Goal: Navigation & Orientation: Find specific page/section

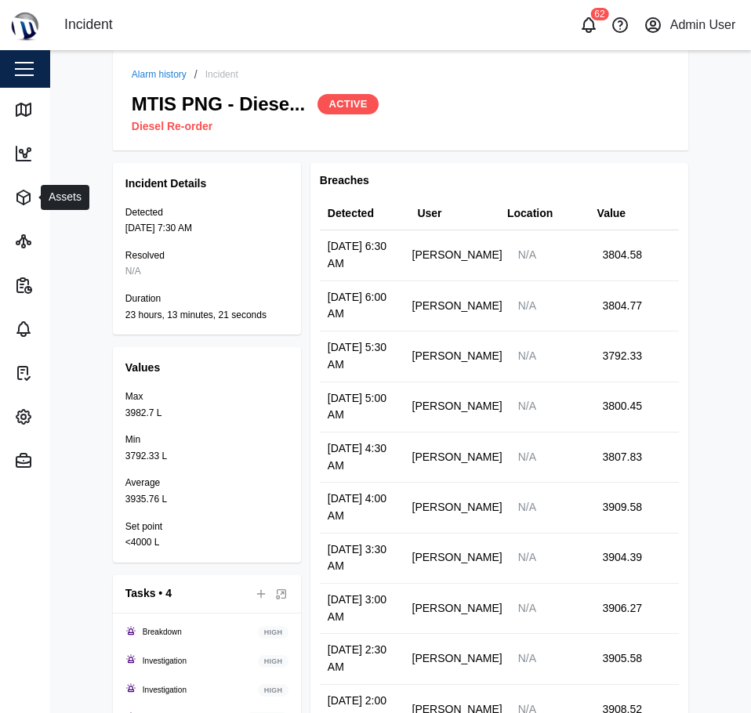
click at [27, 199] on icon "button" at bounding box center [23, 197] width 19 height 19
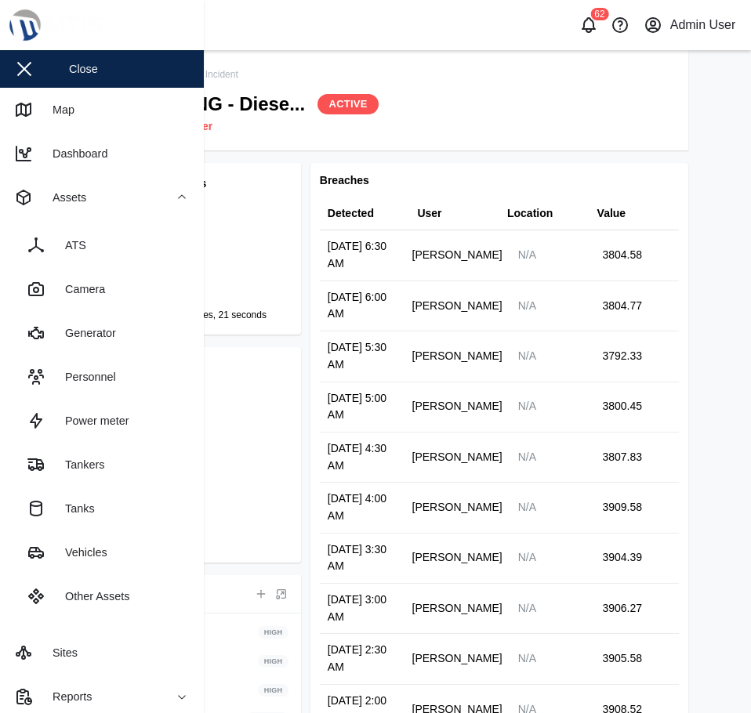
click at [726, 442] on div "Alarm history / Incident MTIS PNG - Diese... Active Diesel Re-order Incident De…" at bounding box center [400, 381] width 701 height 663
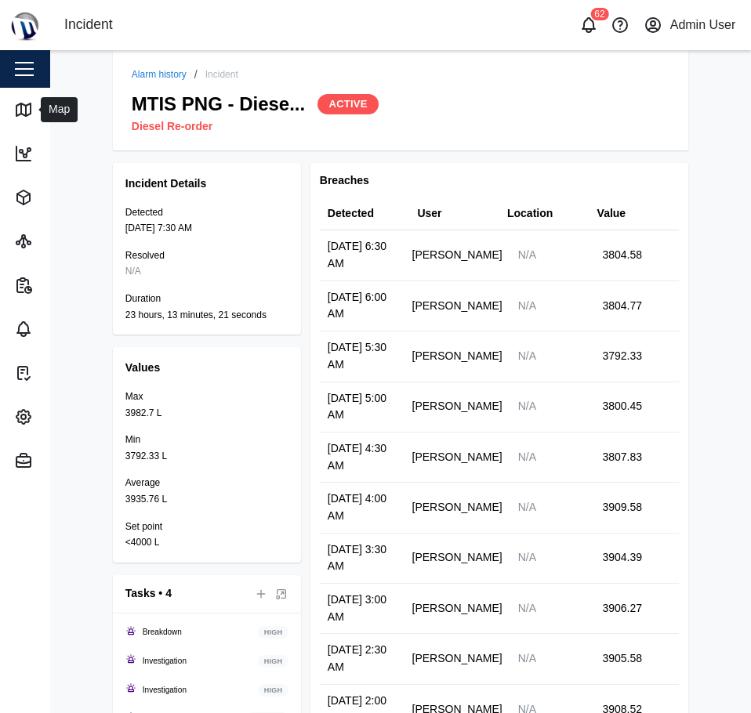
click at [24, 125] on link "Map" at bounding box center [102, 110] width 204 height 44
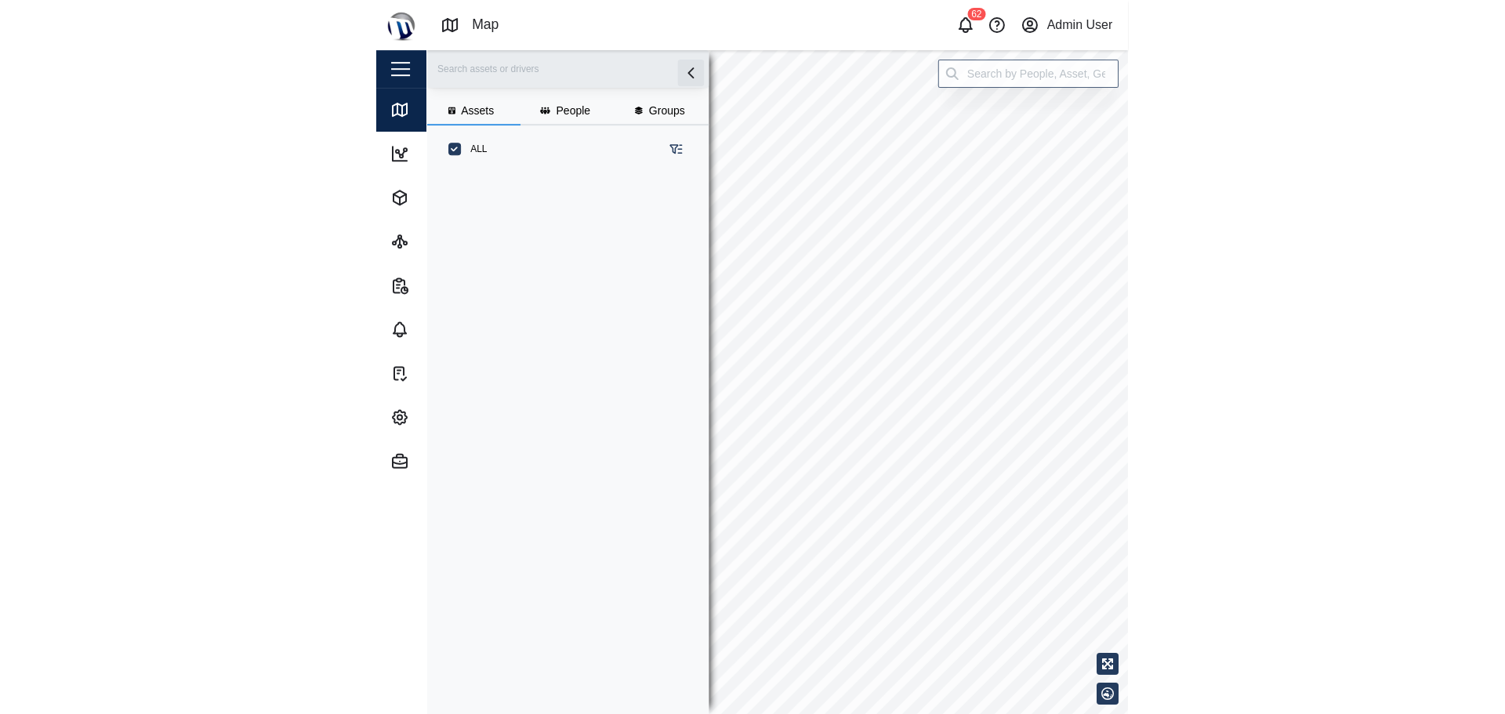
scroll to position [13, 13]
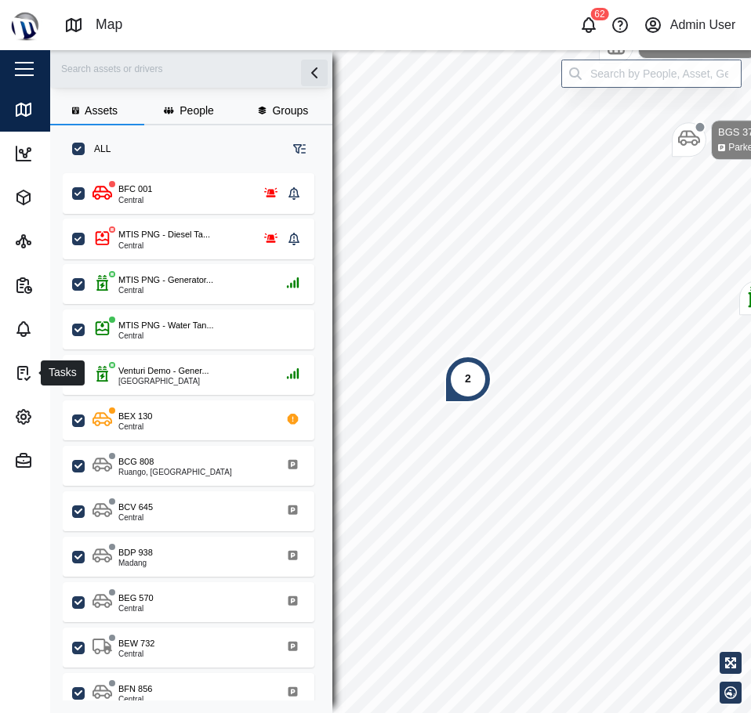
click at [24, 374] on icon at bounding box center [23, 373] width 19 height 19
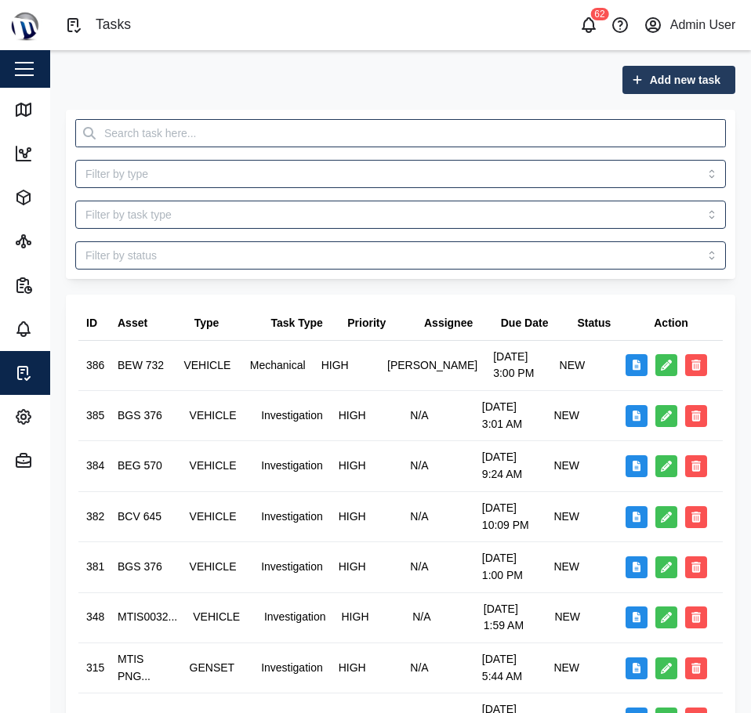
click at [250, 67] on div "Add new task" at bounding box center [400, 80] width 669 height 28
click at [16, 414] on icon "button" at bounding box center [23, 417] width 19 height 19
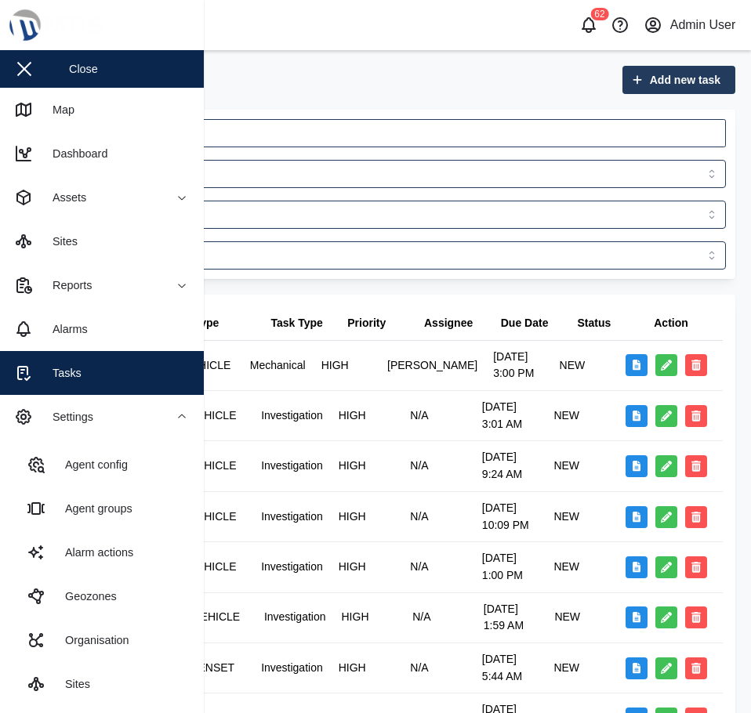
click at [134, 415] on div "Settings" at bounding box center [85, 417] width 143 height 19
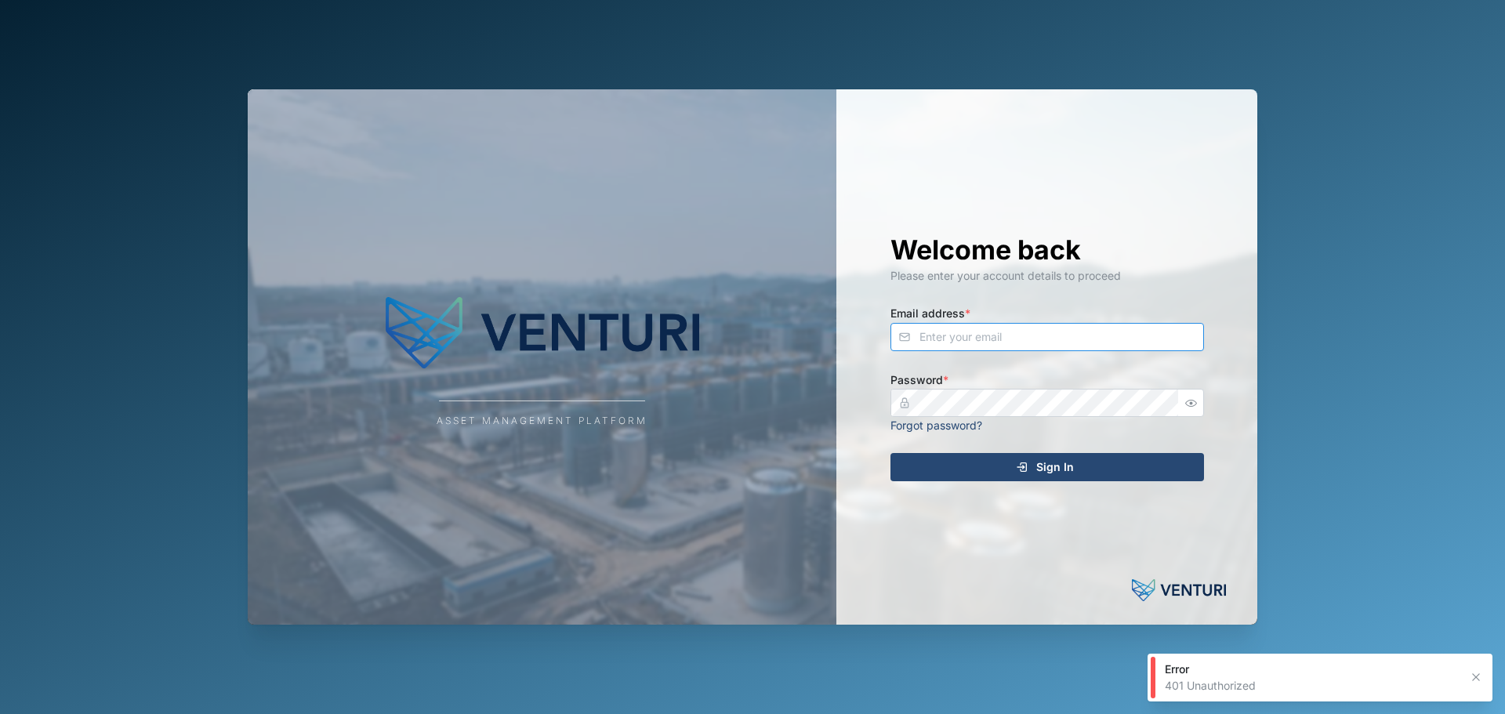
click at [938, 339] on input "Email address *" at bounding box center [1046, 337] width 313 height 28
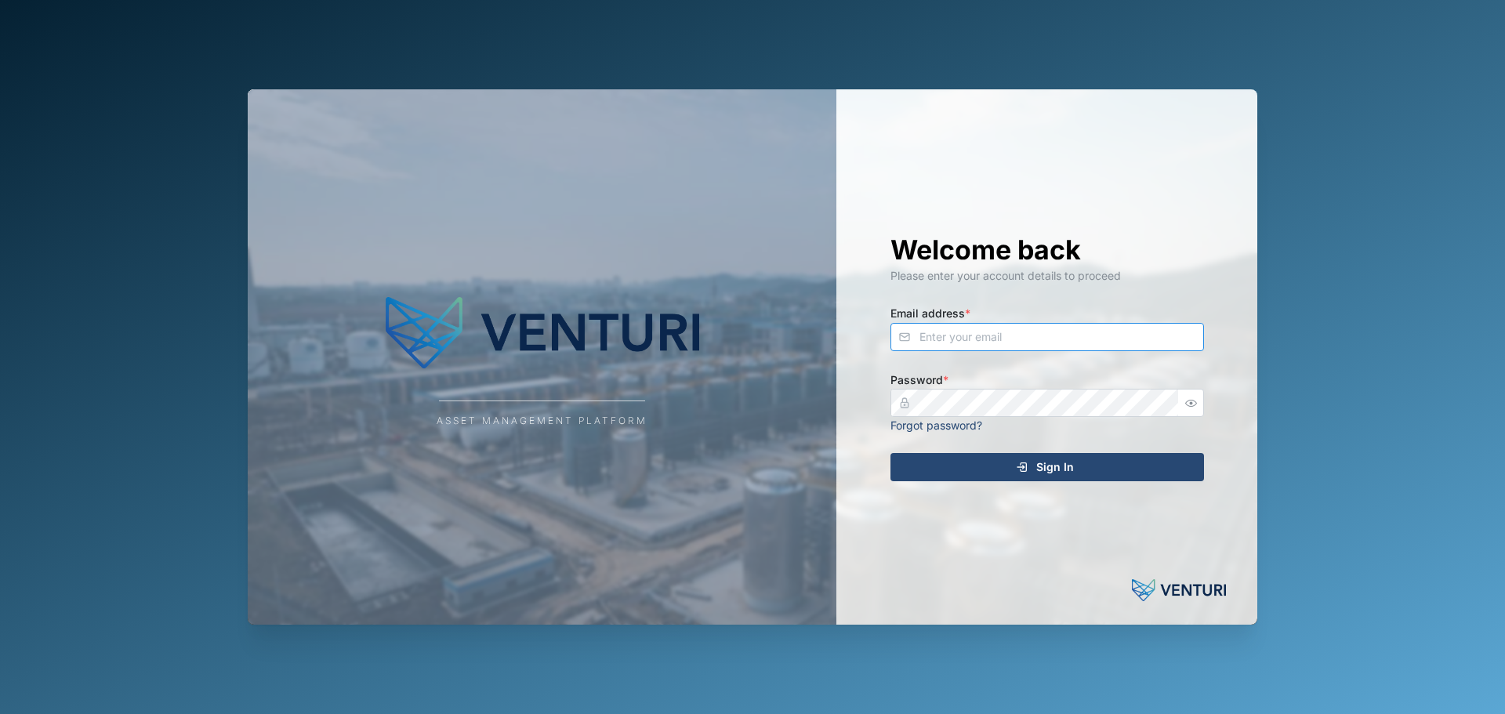
type input "[PERSON_NAME][EMAIL_ADDRESS][PERSON_NAME][DOMAIN_NAME]"
click at [748, 401] on div "Asset Management Platform Welcome back Please enter your account details to pro…" at bounding box center [752, 356] width 1009 height 535
click at [890, 453] on button "Sign In" at bounding box center [1046, 467] width 313 height 28
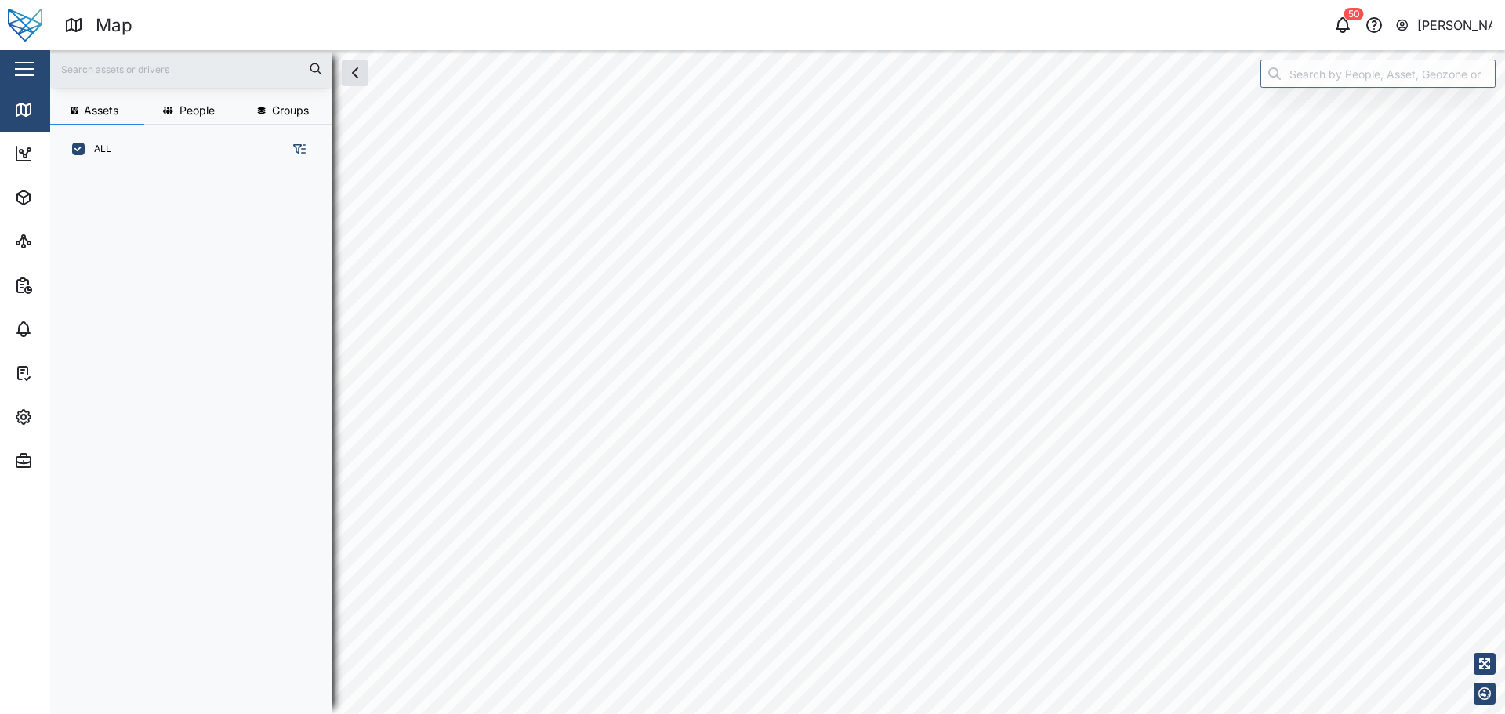
scroll to position [522, 245]
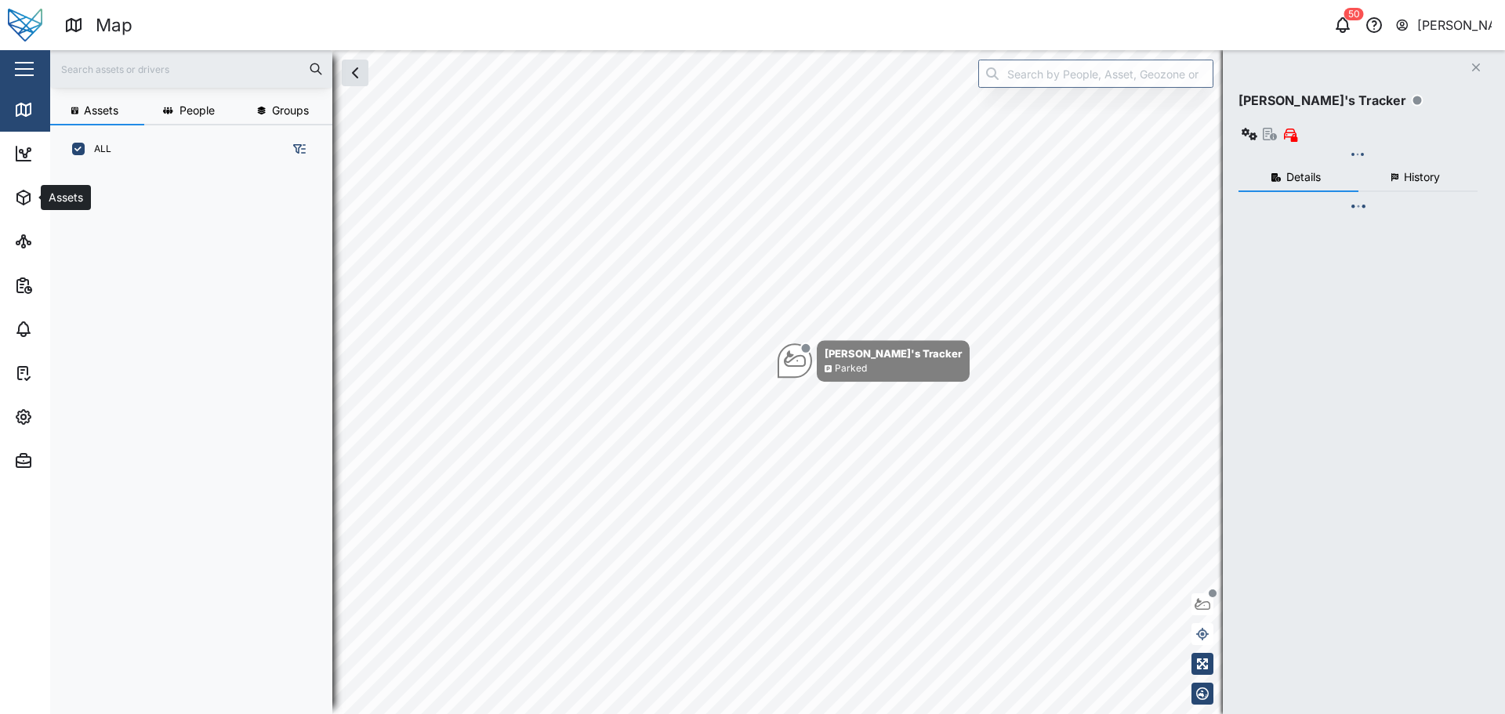
click at [27, 194] on icon "button" at bounding box center [23, 197] width 19 height 19
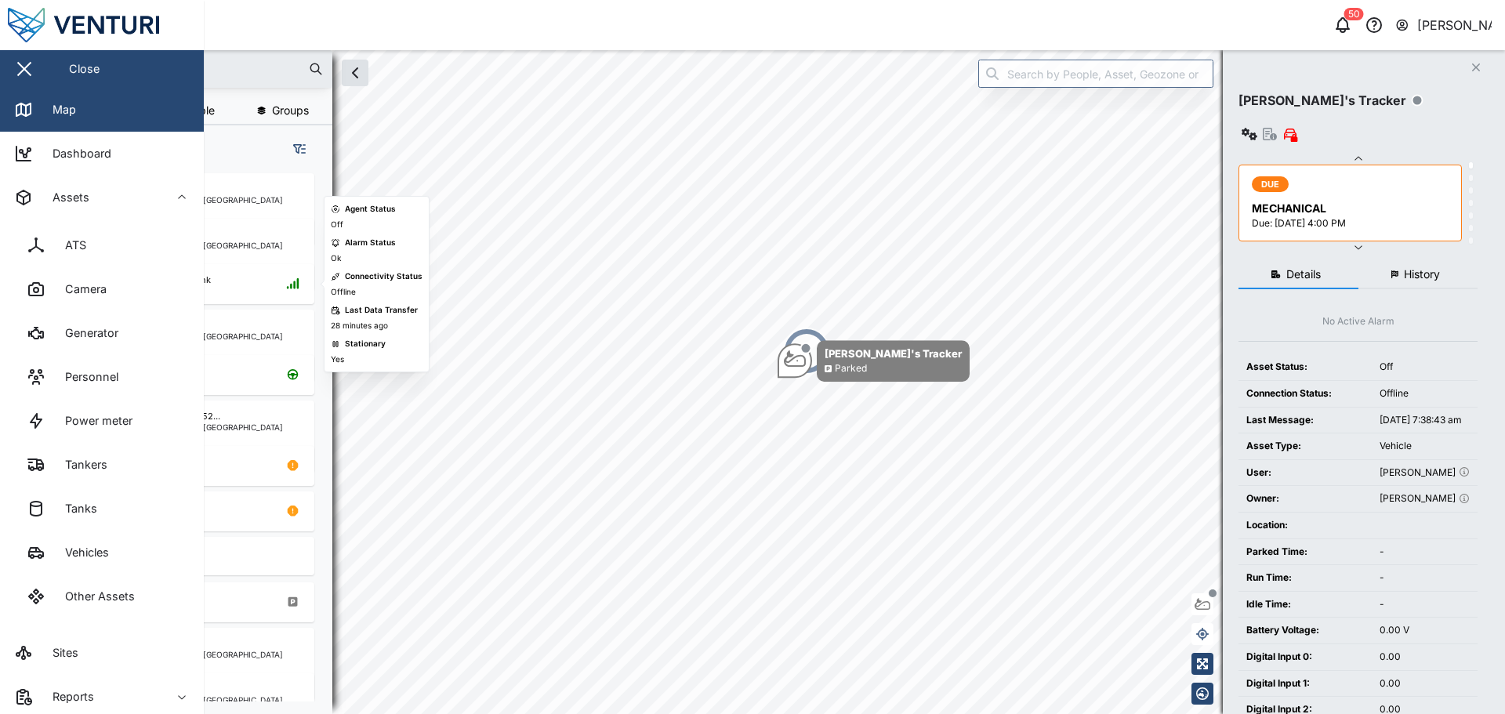
click at [63, 418] on div "Power meter" at bounding box center [92, 420] width 79 height 17
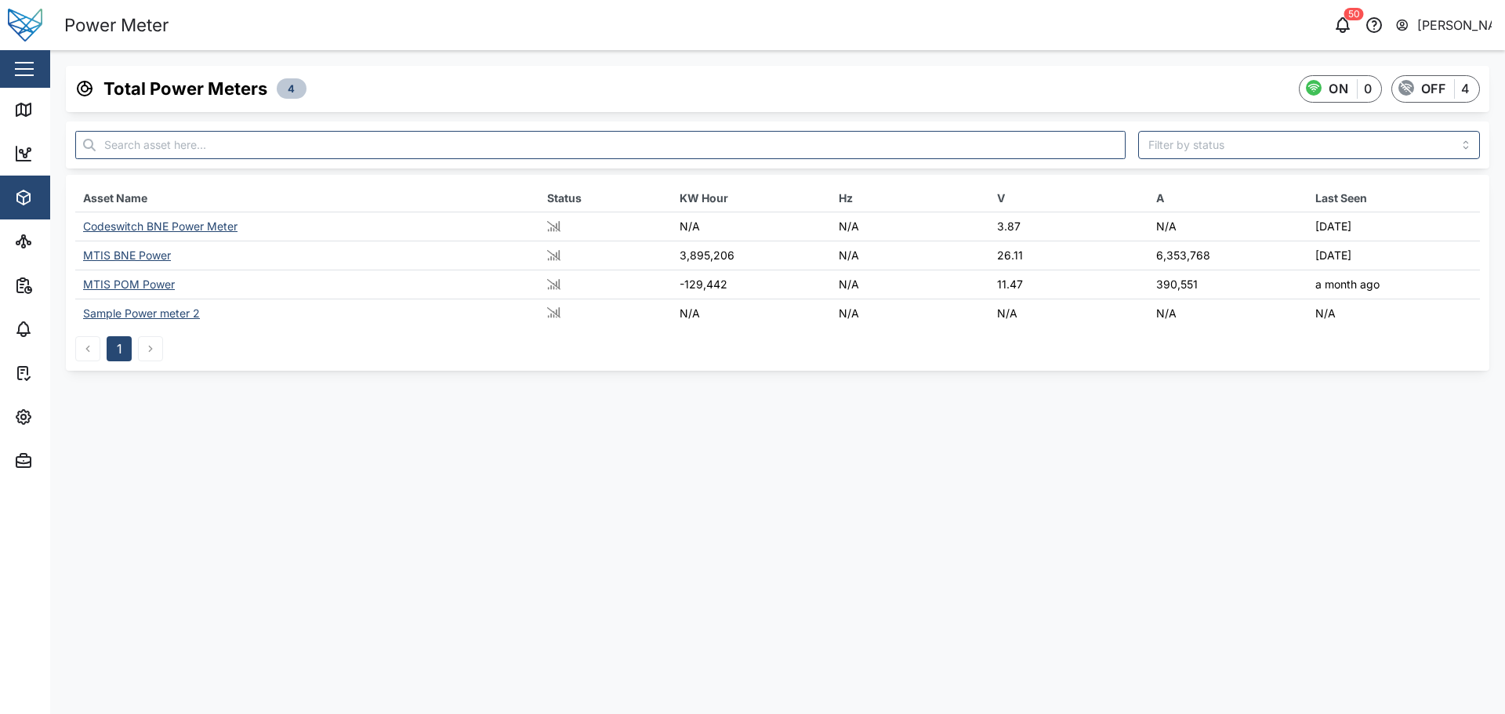
click at [133, 263] on td "MTIS BNE Power" at bounding box center [307, 255] width 464 height 29
click at [117, 252] on div "MTIS BNE Power" at bounding box center [127, 254] width 88 height 13
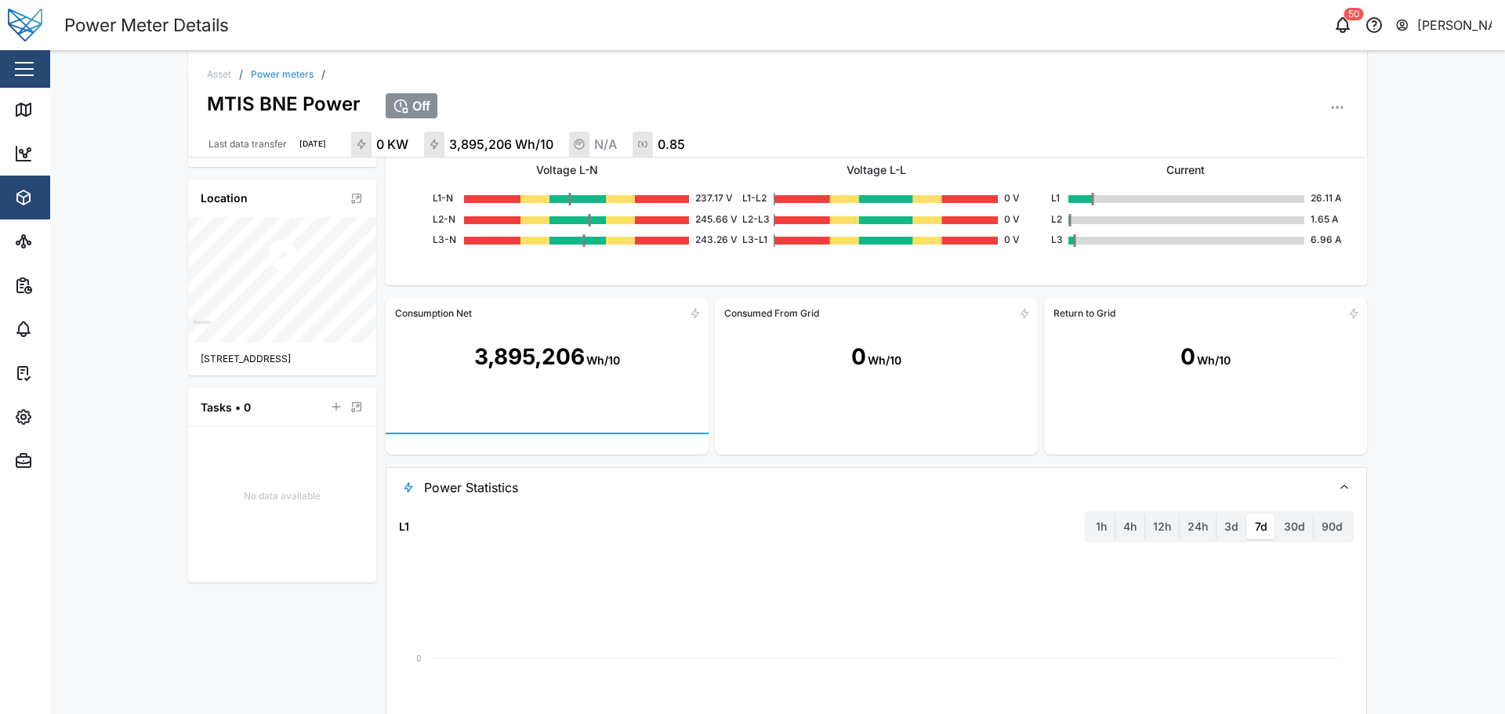
scroll to position [476, 0]
